Goal: Transaction & Acquisition: Purchase product/service

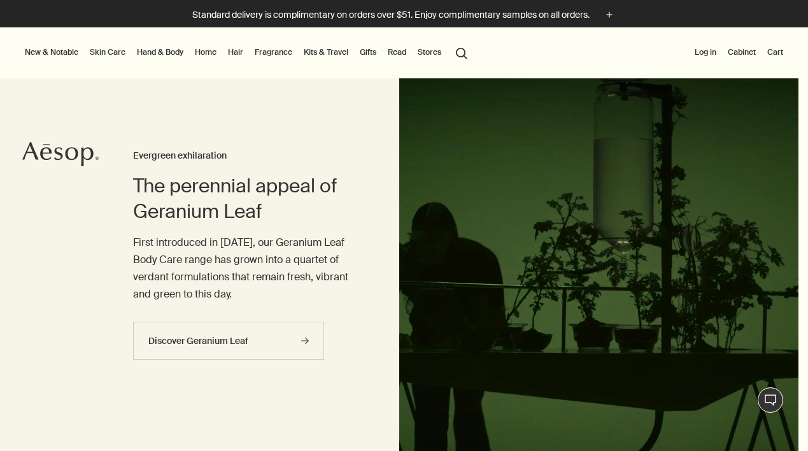
click at [807, 88] on html "Skip to main content Standard delivery is complimentary on orders over $51. Enj…" at bounding box center [404, 225] width 808 height 451
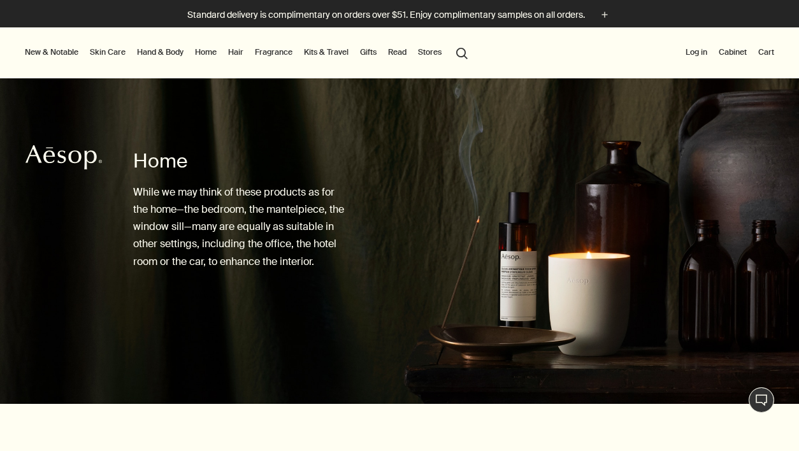
click at [161, 50] on link "Hand & Body" at bounding box center [160, 52] width 52 height 15
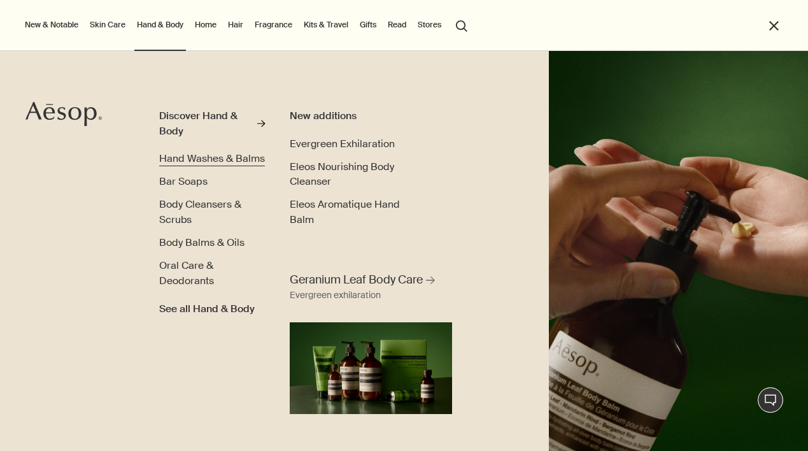
click at [187, 162] on span "Hand Washes & Balms" at bounding box center [212, 158] width 106 height 13
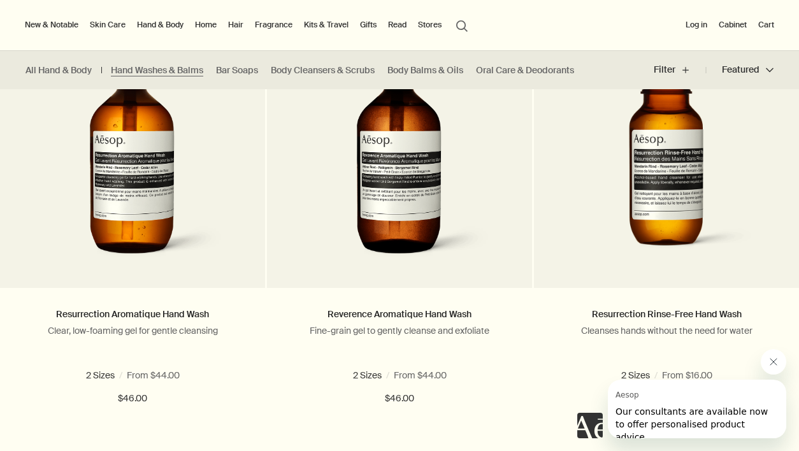
scroll to position [848, 0]
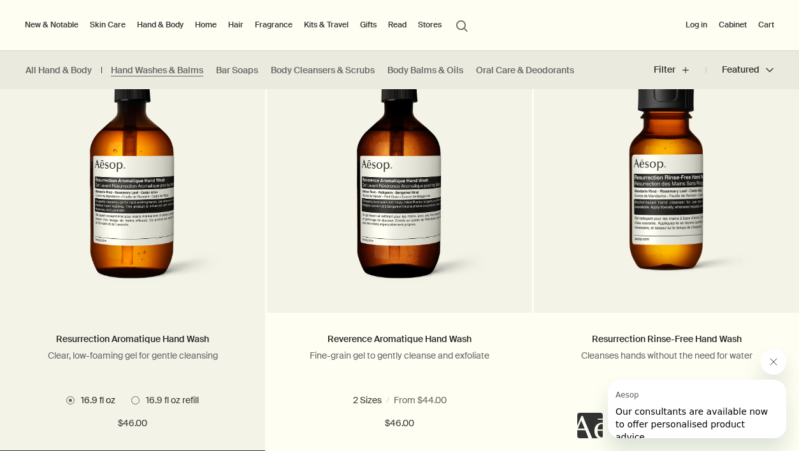
click at [101, 162] on img at bounding box center [133, 176] width 190 height 236
